Goal: Transaction & Acquisition: Purchase product/service

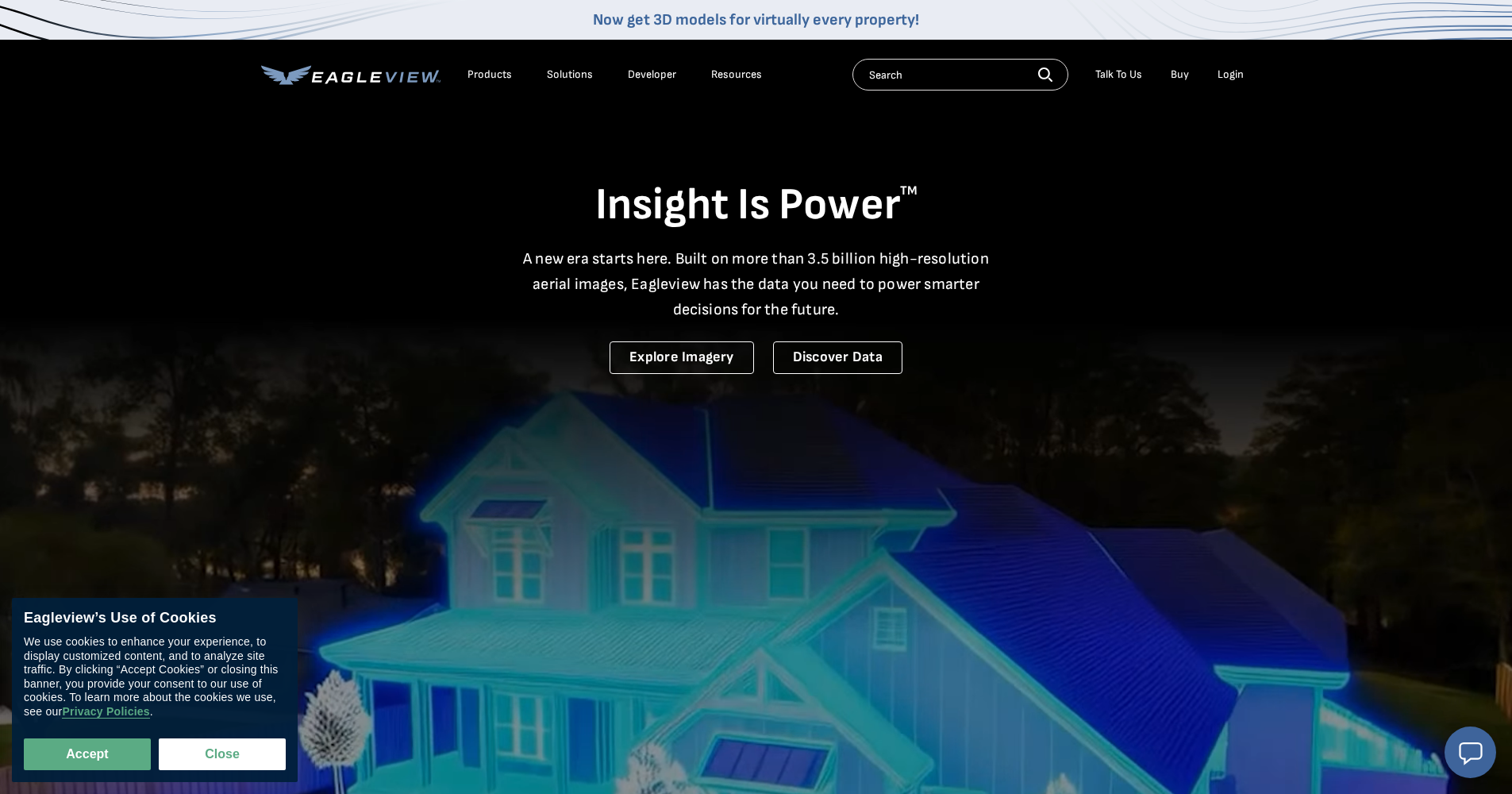
click at [1233, 80] on div "Login" at bounding box center [1230, 74] width 26 height 14
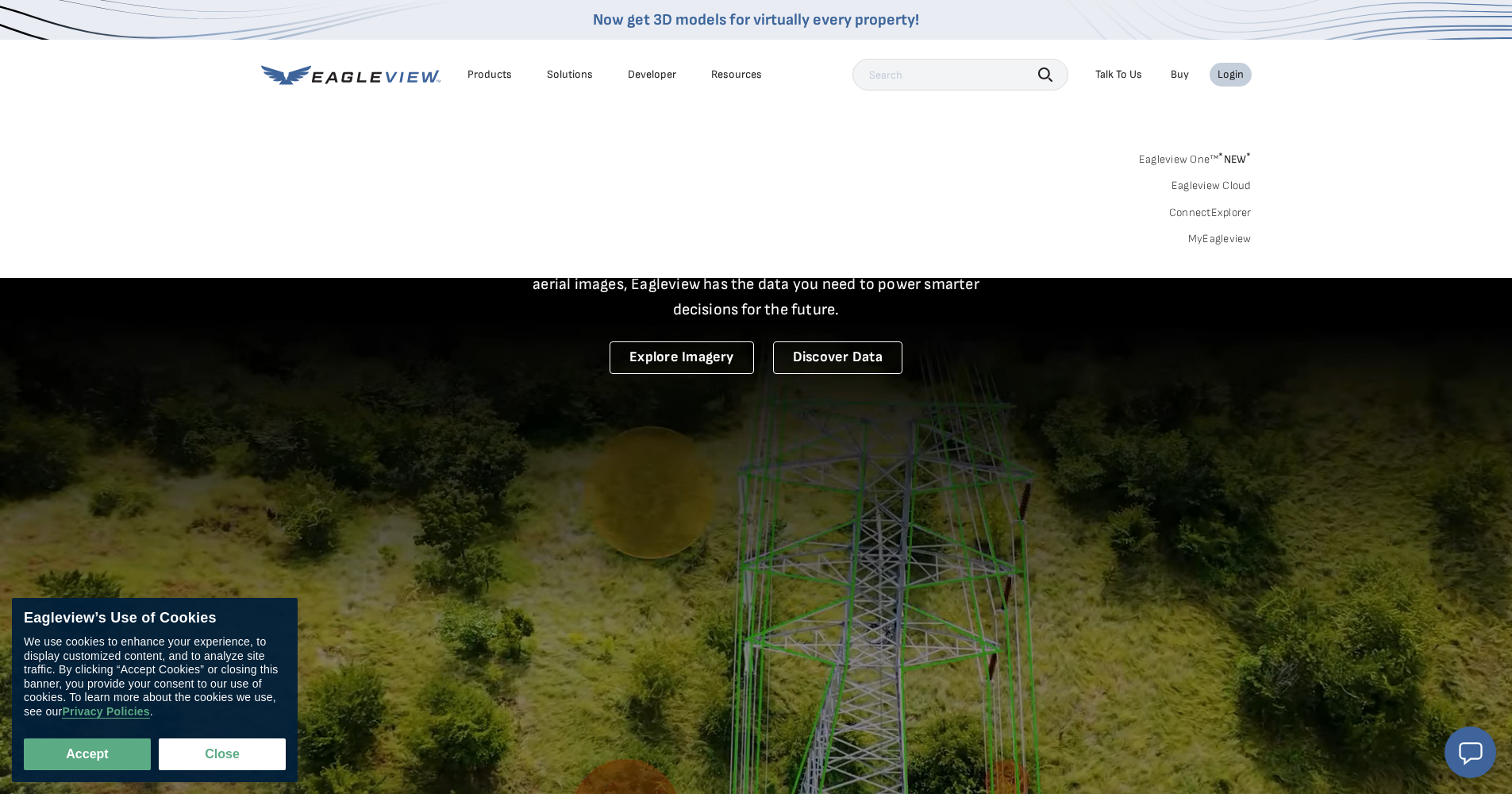
click at [1222, 236] on link "MyEagleview" at bounding box center [1220, 238] width 64 height 14
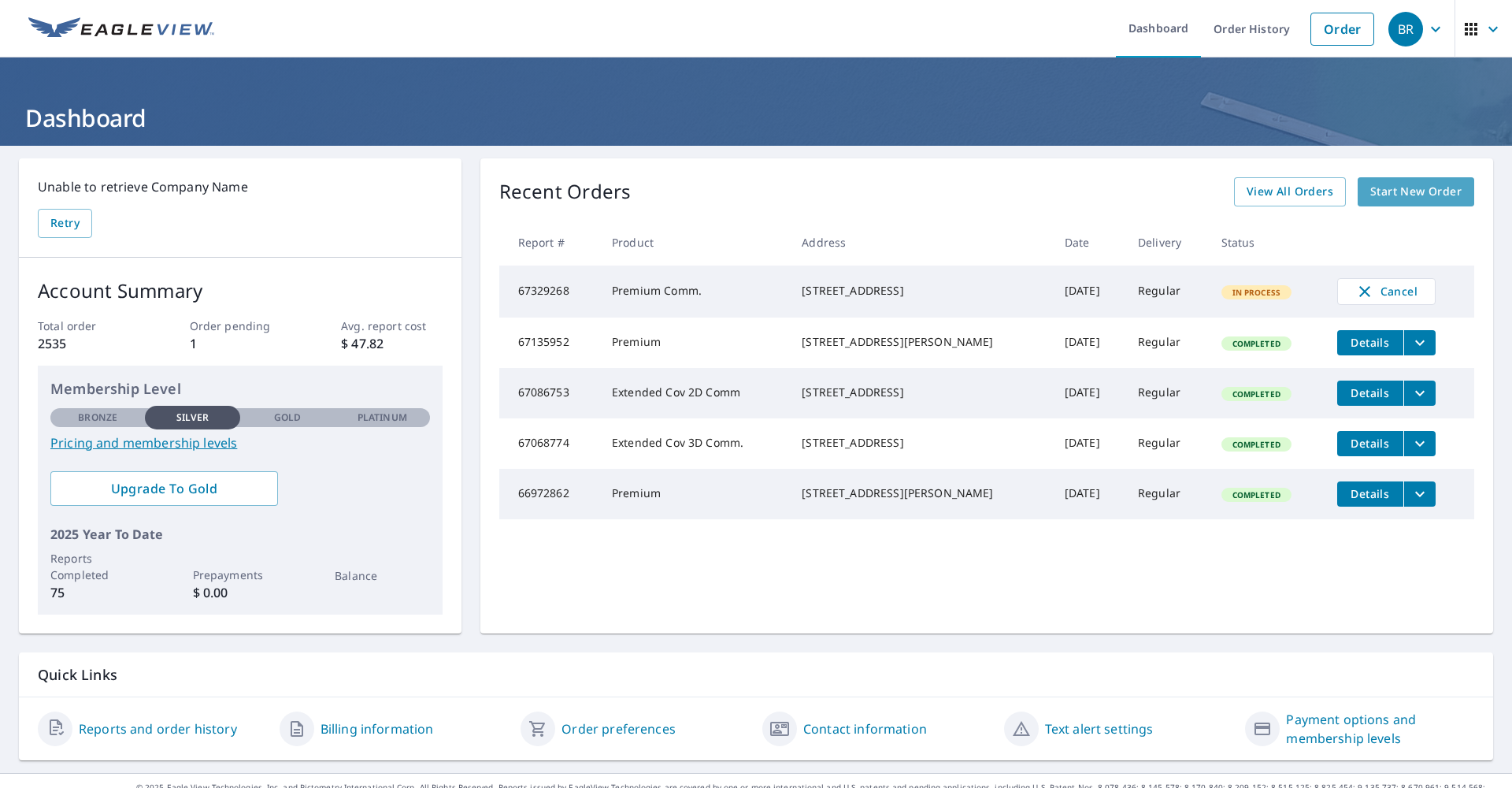
click at [1412, 198] on span "Start New Order" at bounding box center [1416, 192] width 92 height 20
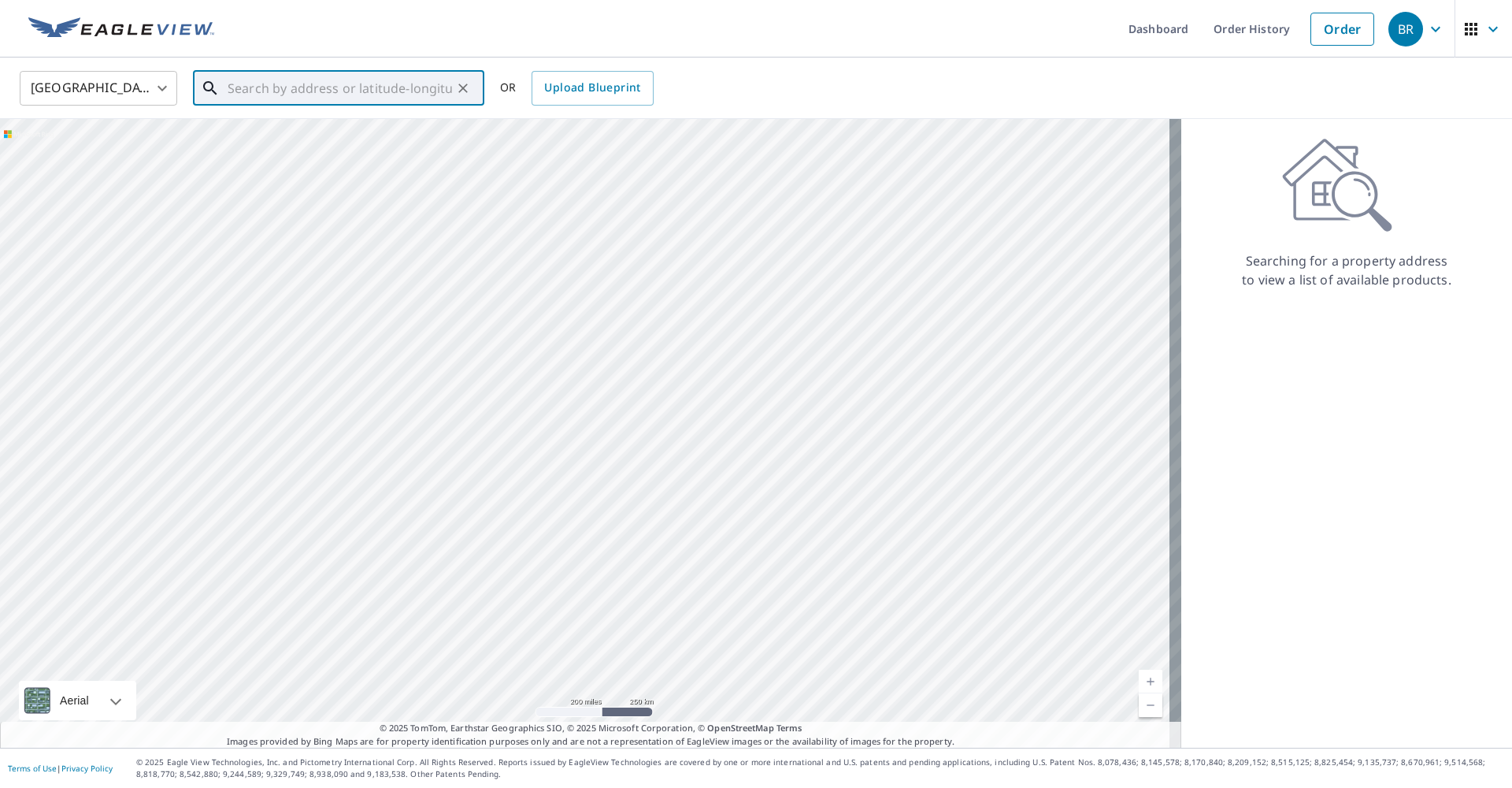
click at [296, 94] on input "text" at bounding box center [340, 88] width 225 height 44
click at [315, 149] on p "Birmingham, AL 35242" at bounding box center [348, 151] width 247 height 16
type input "4308 Milner Rd W Birmingham, AL 35242"
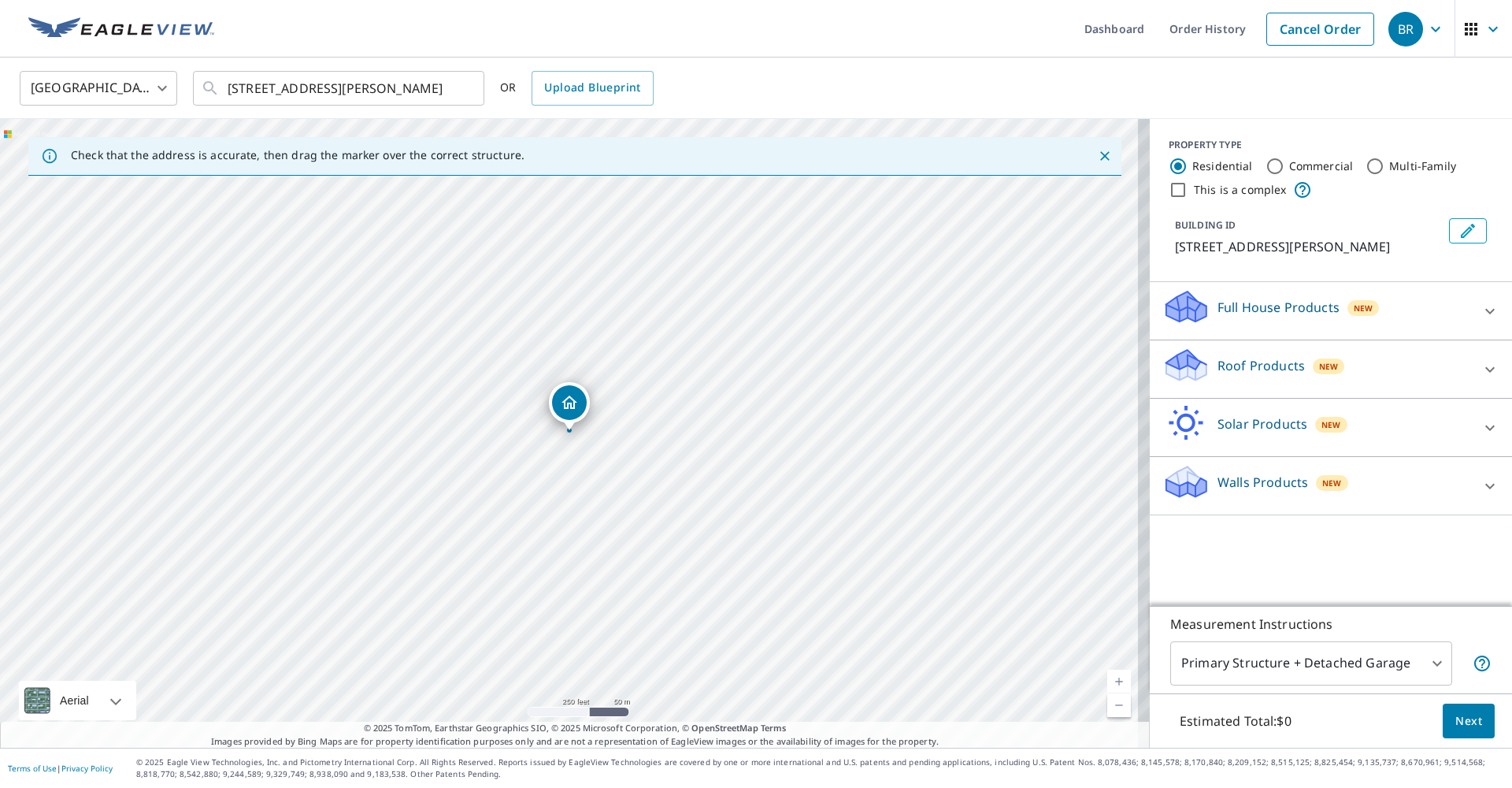
click at [1111, 685] on link "Current Level 17, Zoom In" at bounding box center [1119, 681] width 23 height 23
click at [1111, 685] on link "Current Level 18, Zoom In" at bounding box center [1119, 681] width 23 height 23
click at [1111, 685] on link "Current Level 19, Zoom In" at bounding box center [1119, 681] width 23 height 23
click at [1111, 685] on link "Current Level 20, Zoom In Disabled" at bounding box center [1119, 681] width 23 height 23
click at [1480, 374] on icon at bounding box center [1490, 369] width 19 height 19
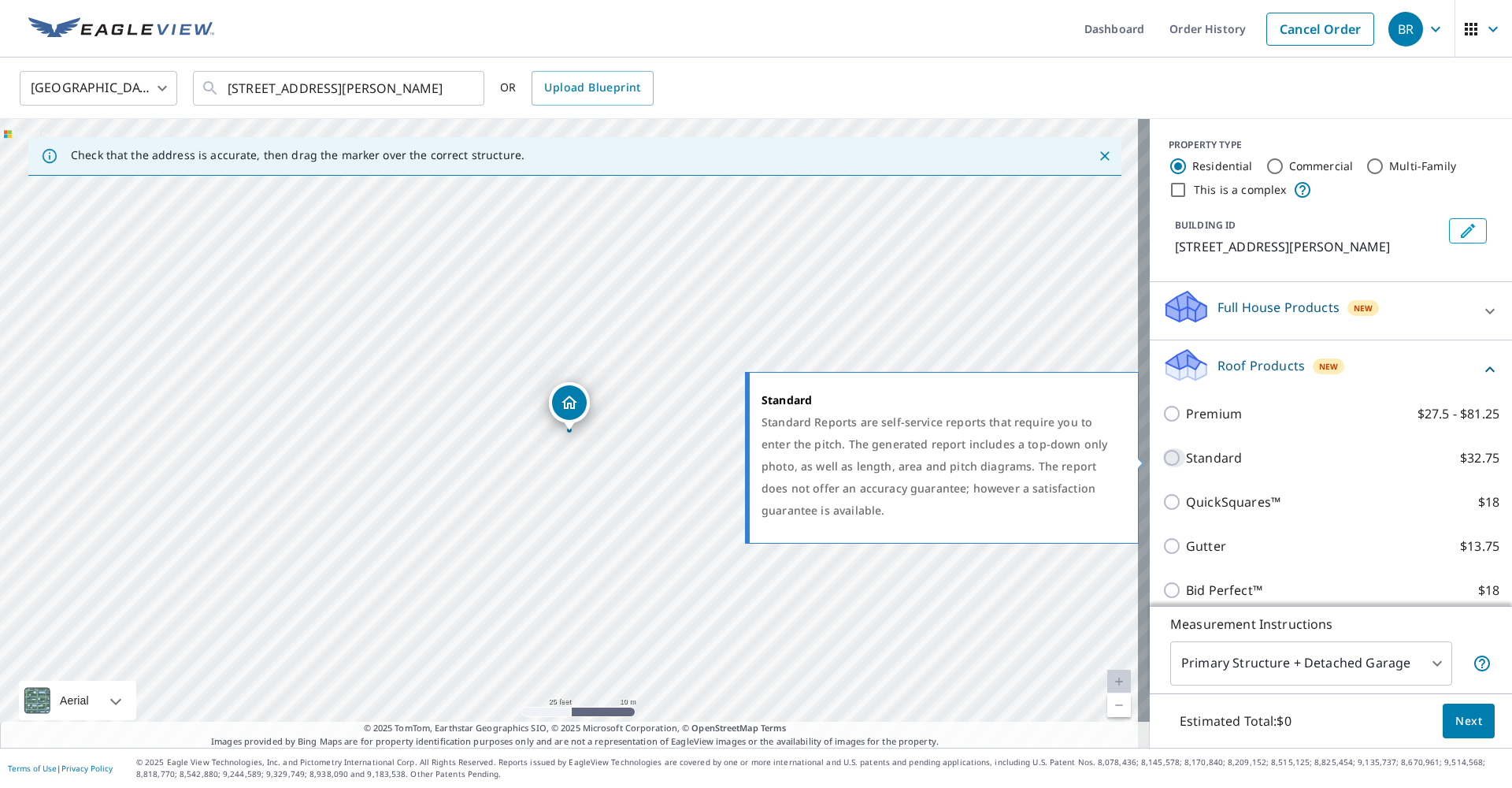
click at [1163, 460] on input "Standard $32.75" at bounding box center [1174, 458] width 23 height 19
checkbox input "true"
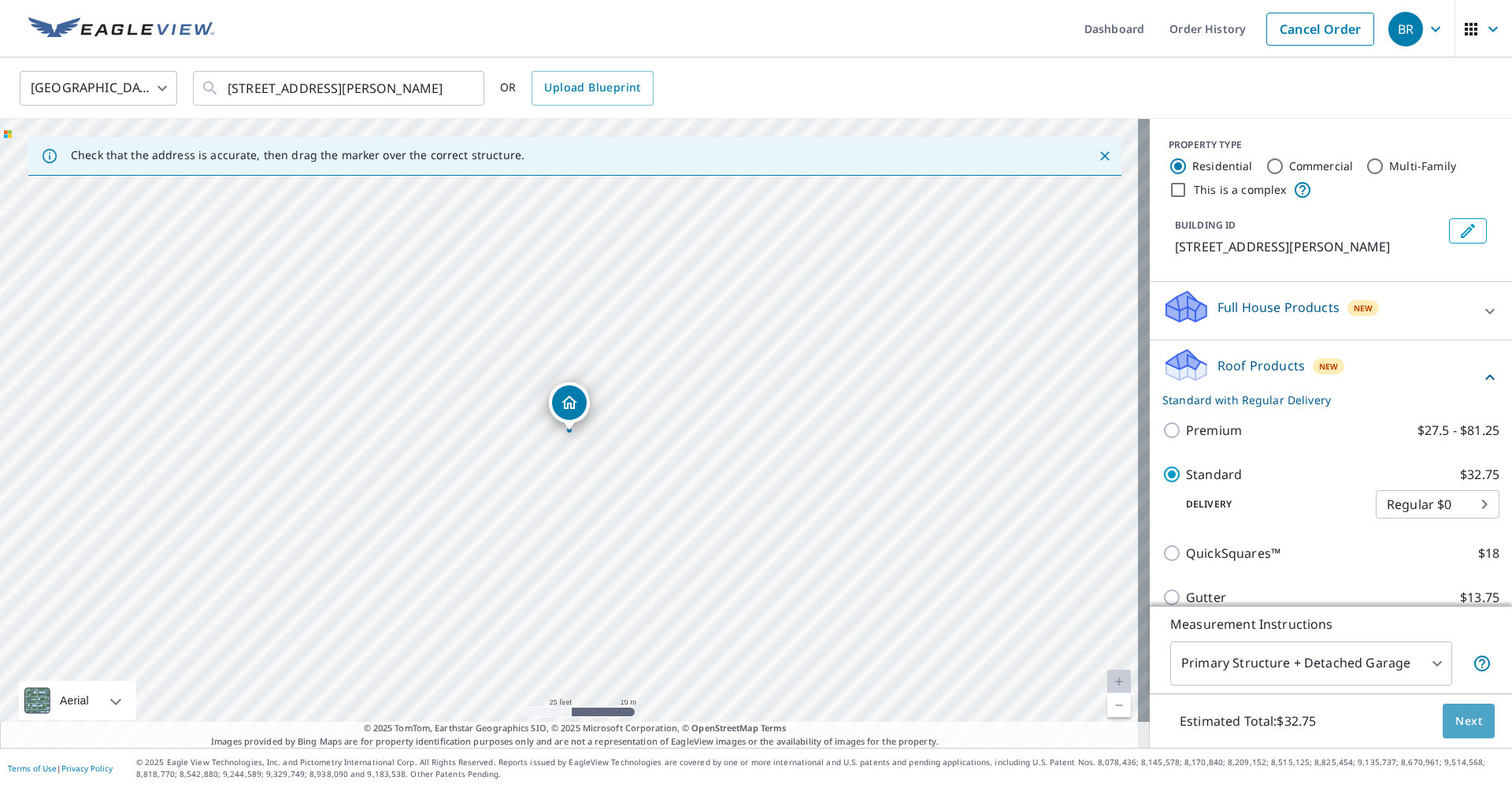
click at [1460, 719] on span "Next" at bounding box center [1469, 721] width 27 height 20
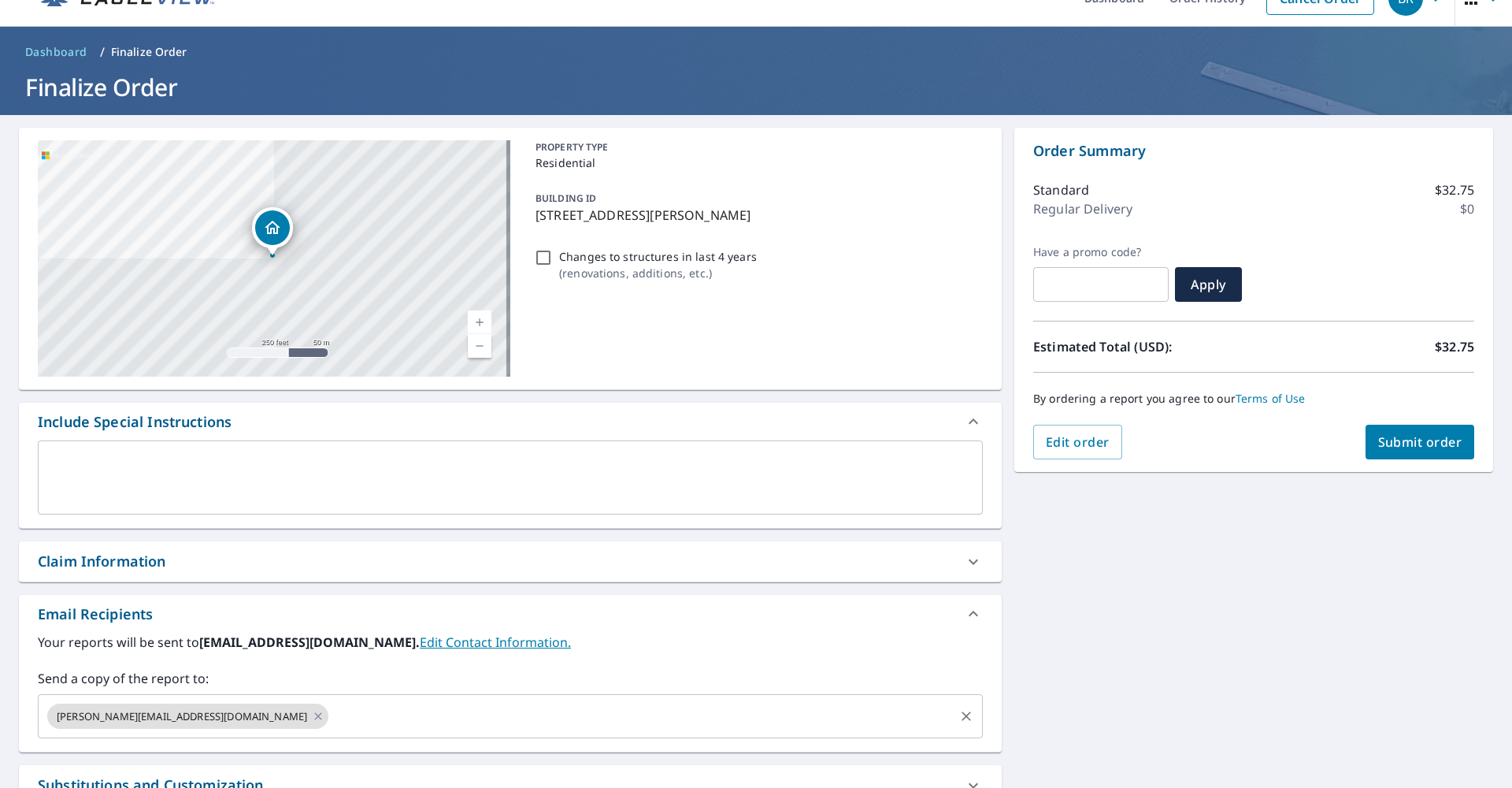
scroll to position [80, 0]
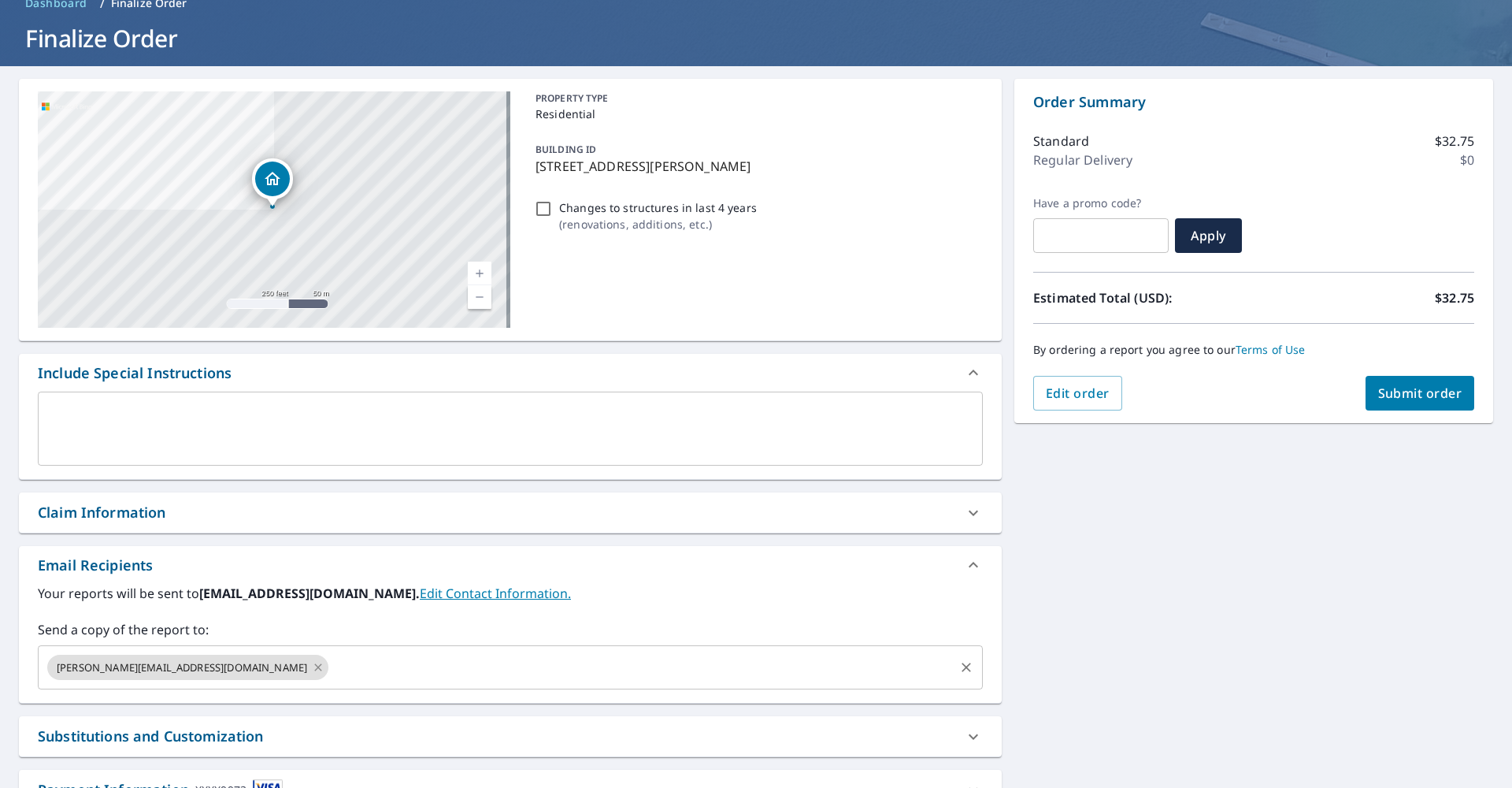
click at [312, 668] on icon at bounding box center [318, 667] width 12 height 17
checkbox input "true"
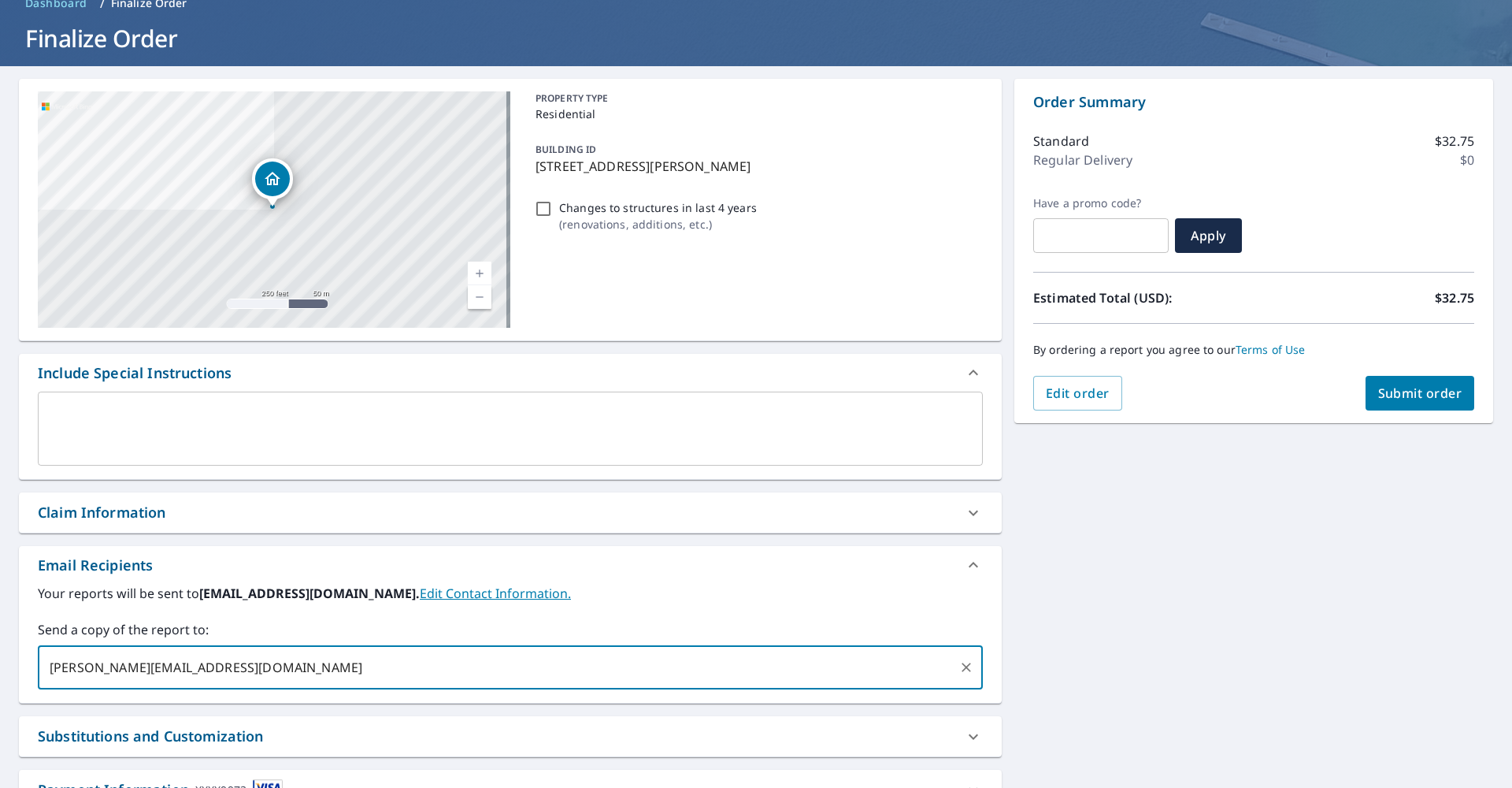
type input "craig@blairexteriors.com"
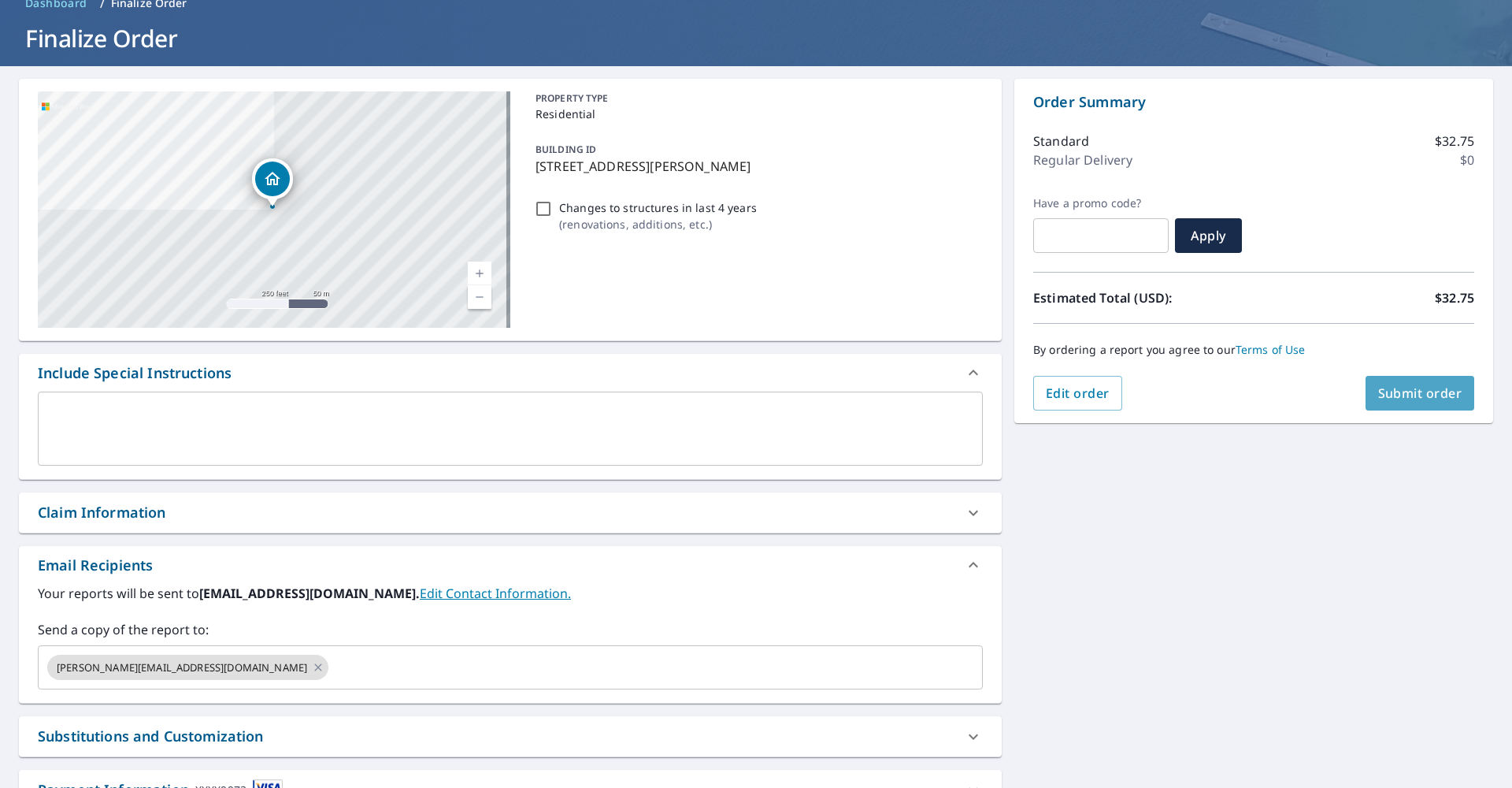
click at [1417, 389] on span "Submit order" at bounding box center [1420, 393] width 84 height 17
checkbox input "true"
